Goal: Information Seeking & Learning: Learn about a topic

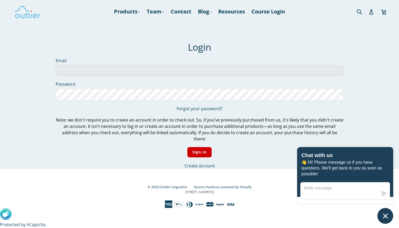
type input "[EMAIL_ADDRESS][DOMAIN_NAME]"
click at [199, 147] on input "Sign In" at bounding box center [200, 152] width 25 height 10
click at [207, 149] on input "Sign In" at bounding box center [200, 152] width 25 height 10
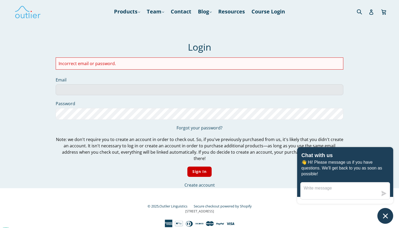
type input "[EMAIL_ADDRESS][DOMAIN_NAME]"
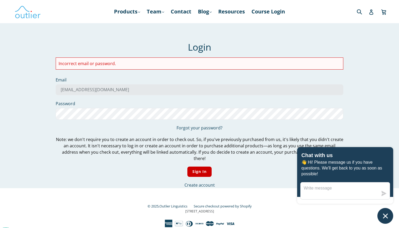
click at [125, 17] on nav "Products .cls-1{fill:#231f20} expand Chinese Characters & Reading Mandarin Pron…" at bounding box center [199, 11] width 201 height 23
click at [124, 10] on link "Products .cls-1{fill:#231f20} expand" at bounding box center [126, 12] width 31 height 10
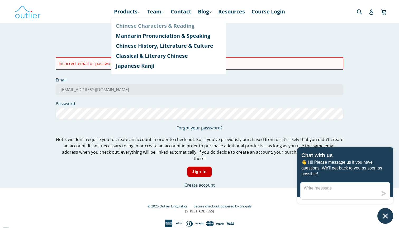
click at [129, 25] on link "Chinese Characters & Reading" at bounding box center [168, 26] width 105 height 10
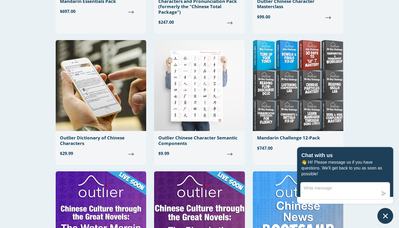
scroll to position [153, 0]
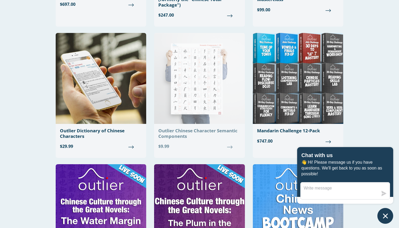
click at [185, 133] on div "Outlier Chinese Character Semantic Components" at bounding box center [199, 133] width 82 height 11
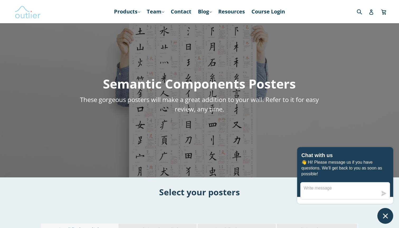
click at [29, 17] on img at bounding box center [28, 11] width 26 height 15
